Goal: Navigation & Orientation: Find specific page/section

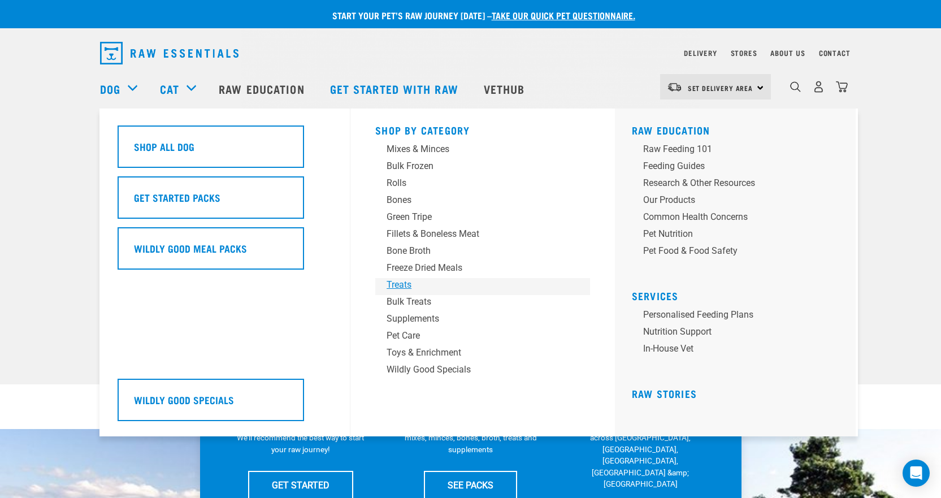
click at [405, 282] on div "Treats" at bounding box center [474, 285] width 176 height 14
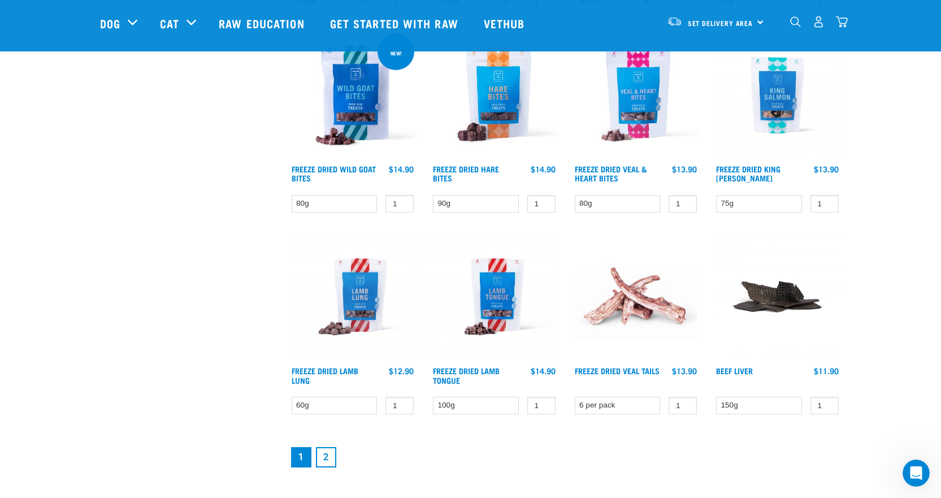
scroll to position [1356, 0]
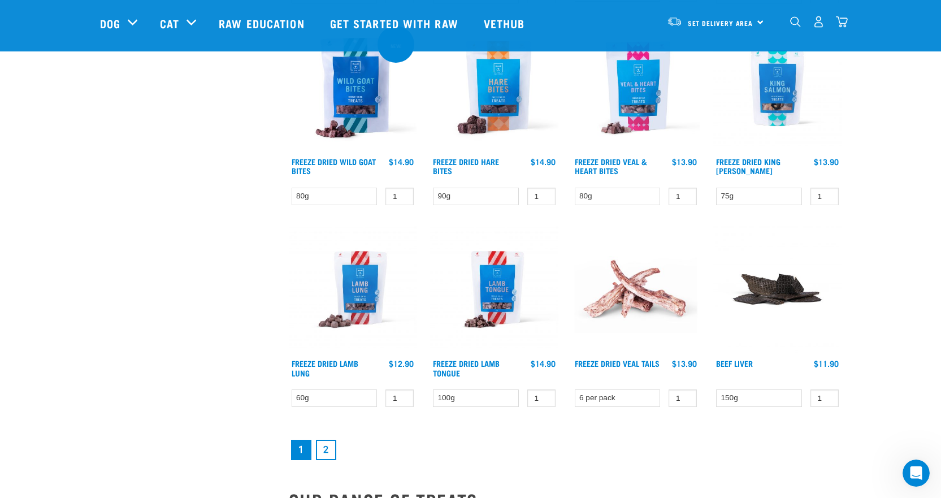
click at [323, 448] on link "2" at bounding box center [326, 450] width 20 height 20
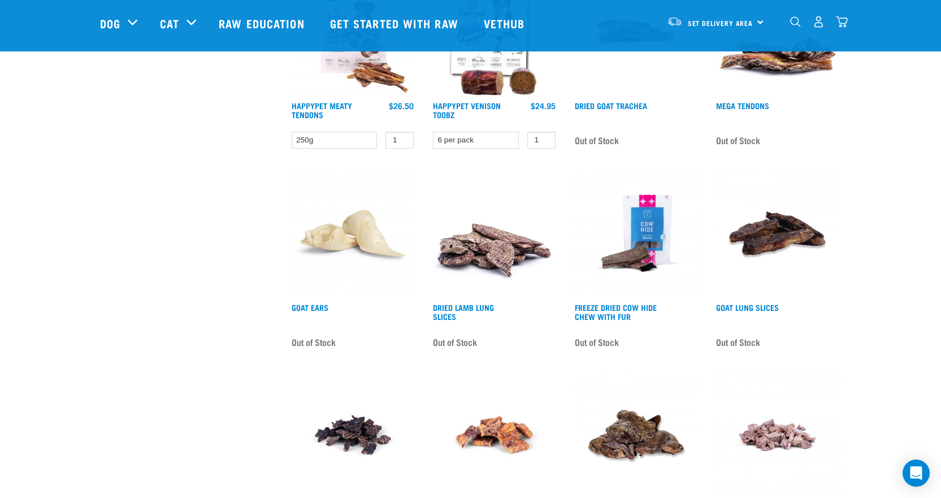
scroll to position [1017, 0]
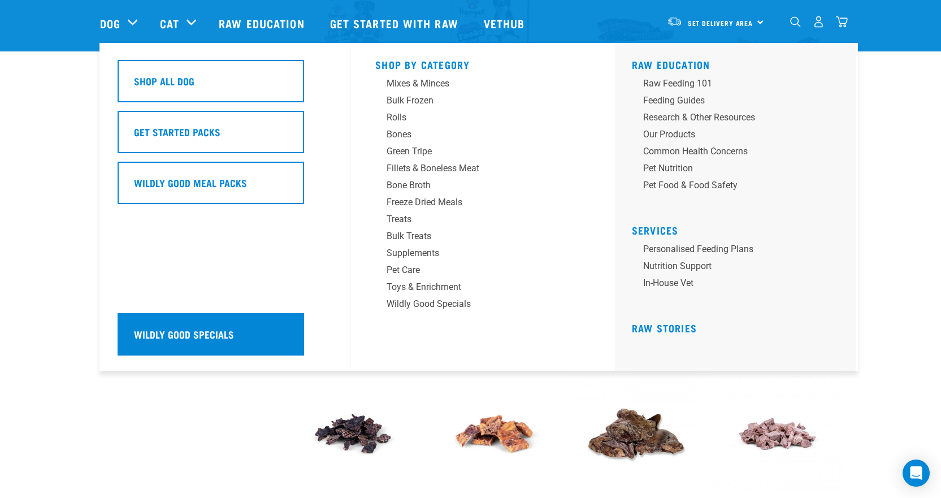
click at [151, 330] on h5 "Wildly Good Specials" at bounding box center [184, 334] width 100 height 15
